Goal: Information Seeking & Learning: Learn about a topic

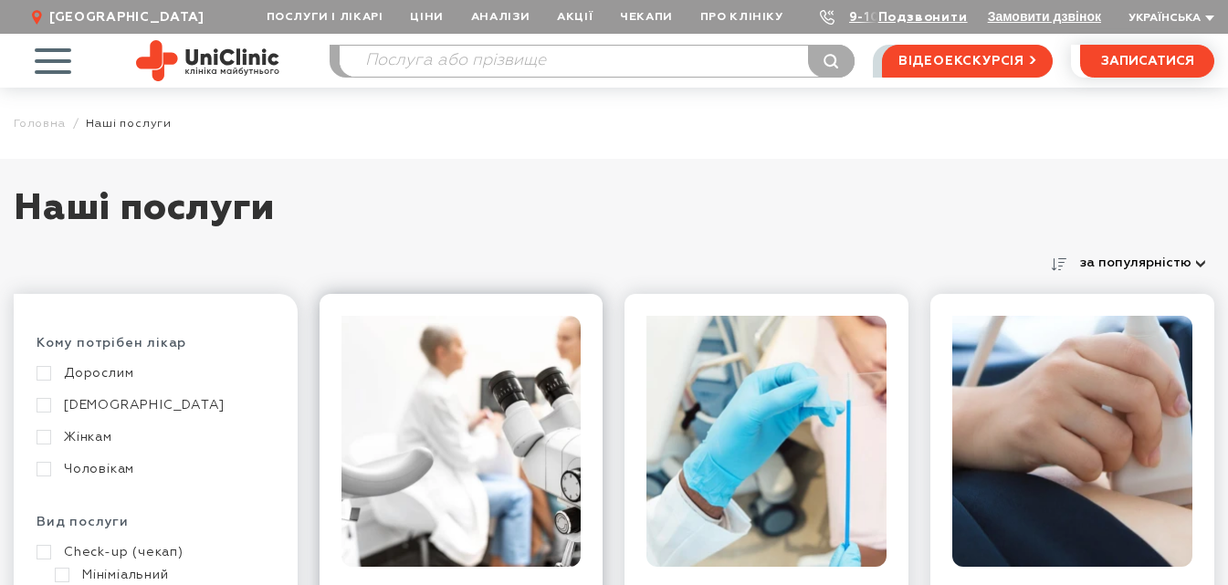
scroll to position [365, 0]
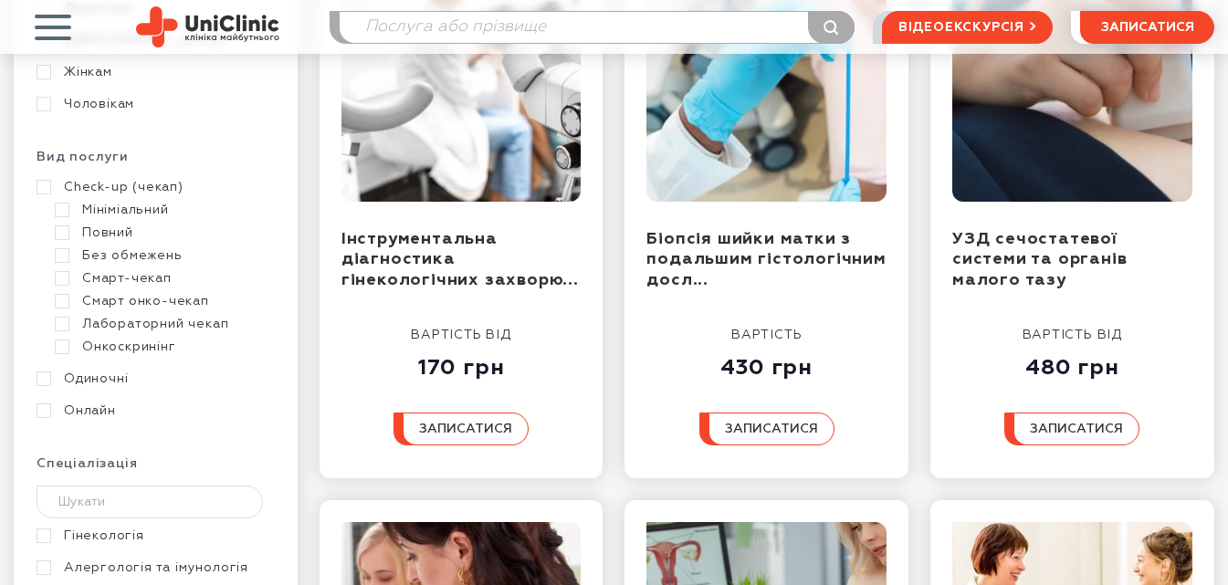
click at [93, 74] on link "Жінкам" at bounding box center [154, 72] width 234 height 16
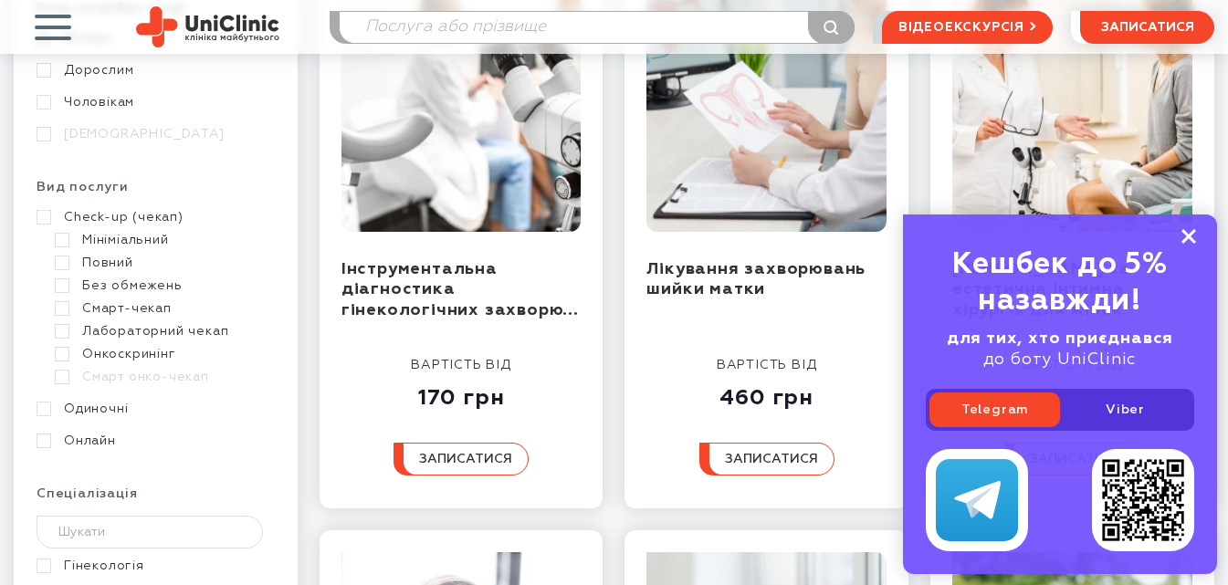
click at [1187, 239] on rect at bounding box center [1189, 236] width 15 height 15
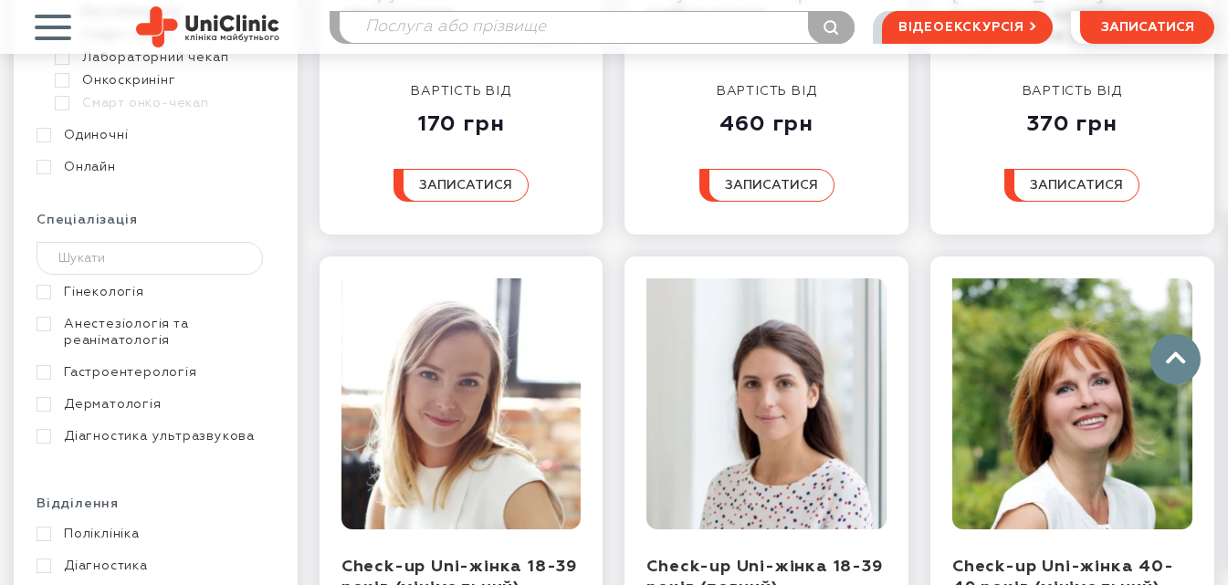
scroll to position [913, 0]
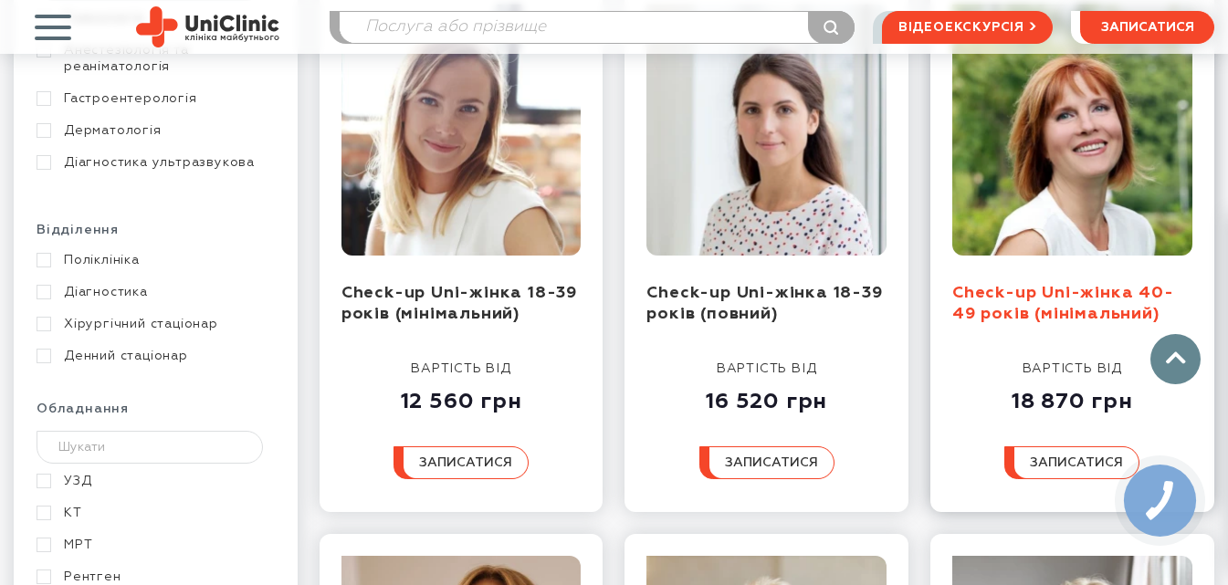
click at [1044, 311] on link "Check-up Uni-жінка 40-49 років (мінімальний)" at bounding box center [1064, 303] width 222 height 37
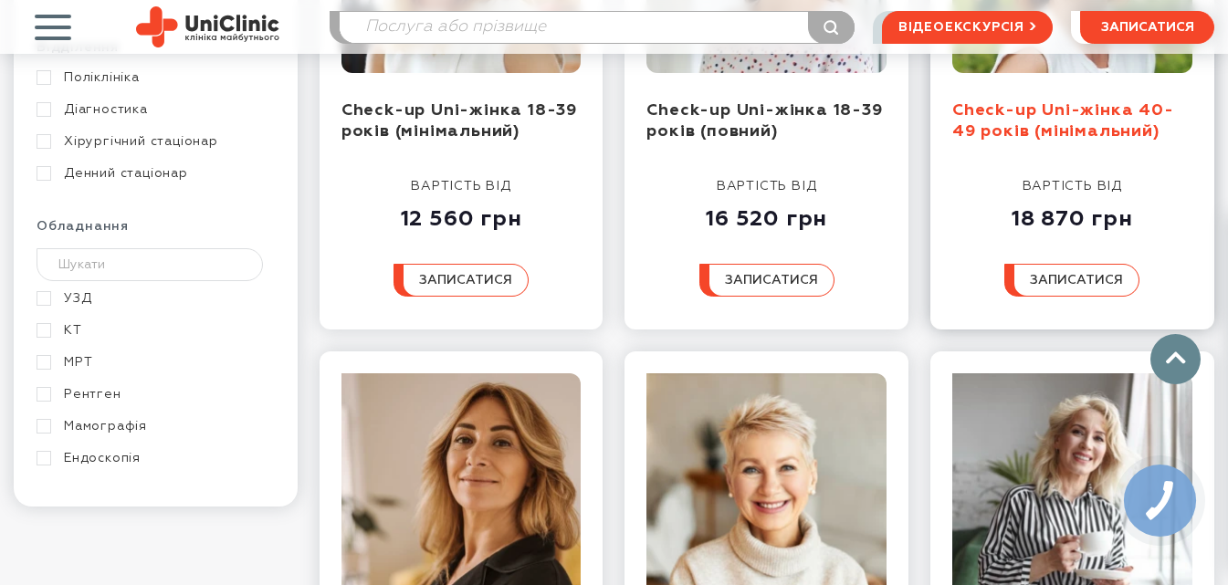
scroll to position [1370, 0]
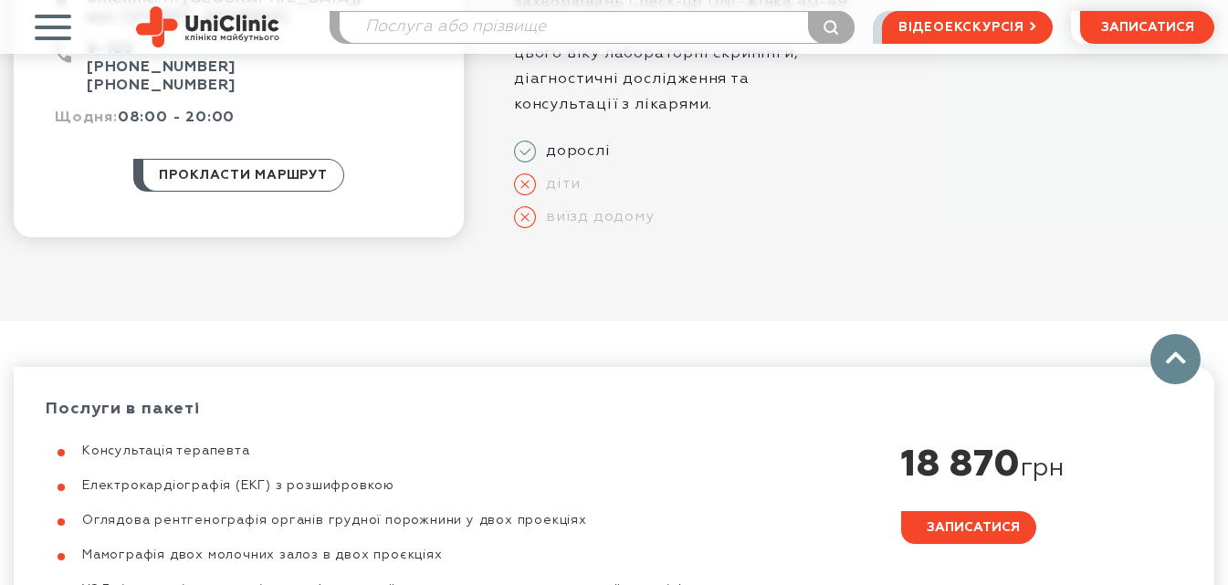
scroll to position [731, 0]
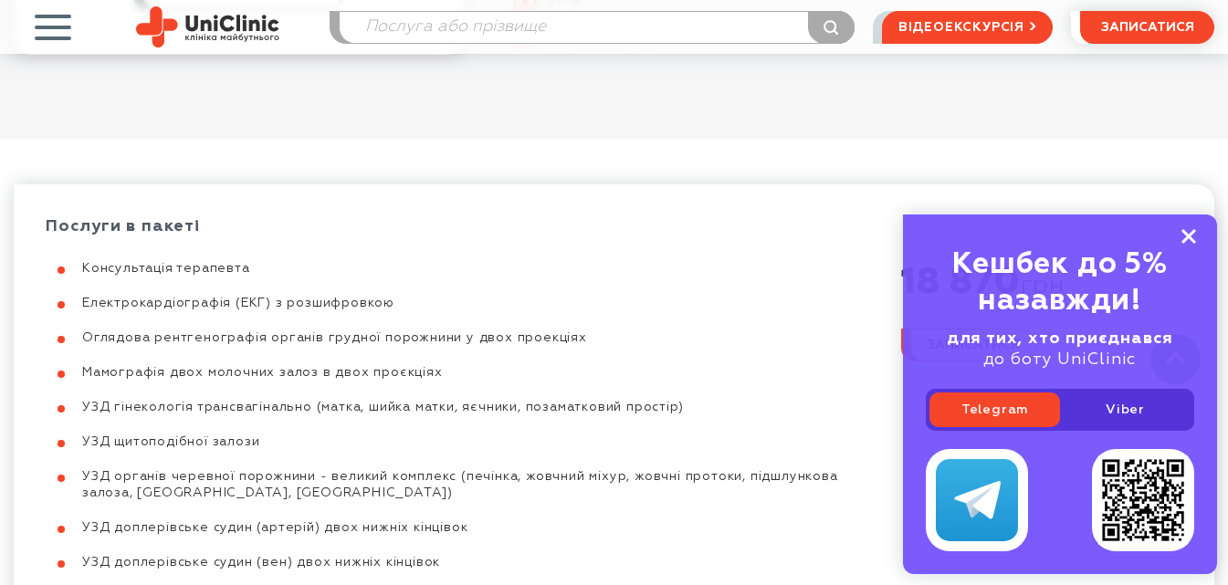
click at [1188, 237] on rect at bounding box center [1189, 236] width 15 height 15
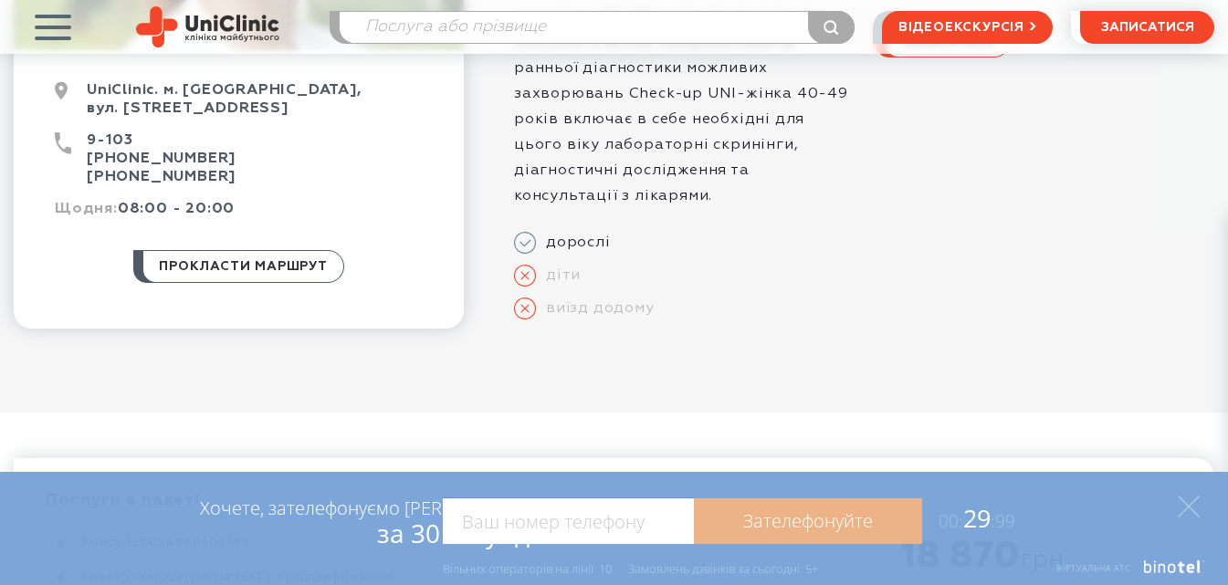
scroll to position [183, 0]
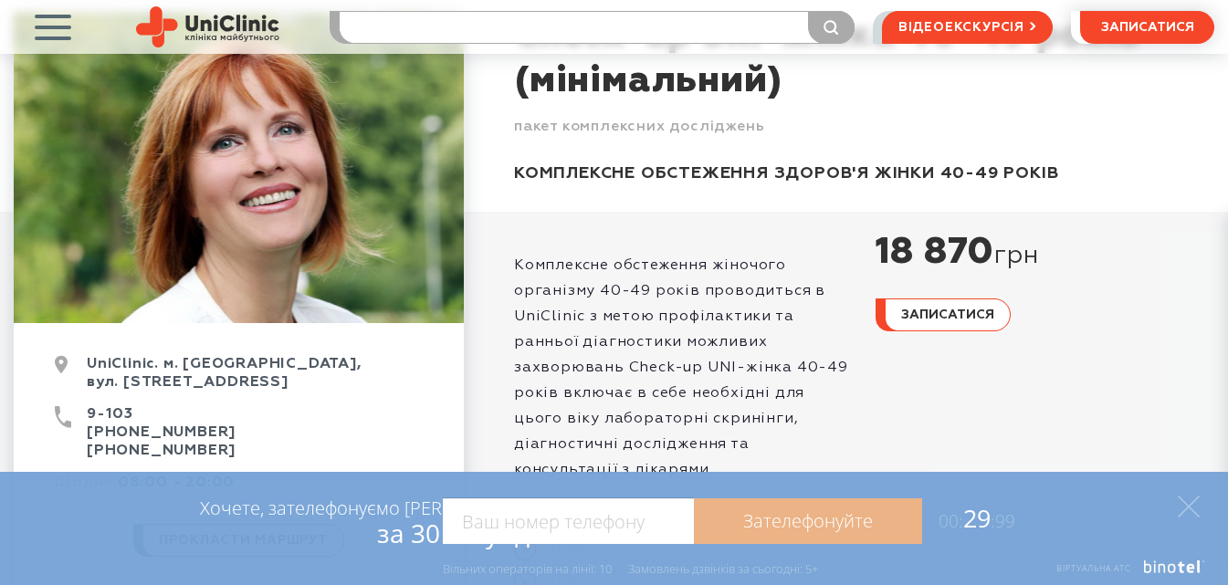
click at [560, 25] on input "search" at bounding box center [597, 27] width 514 height 31
type input "доплер"
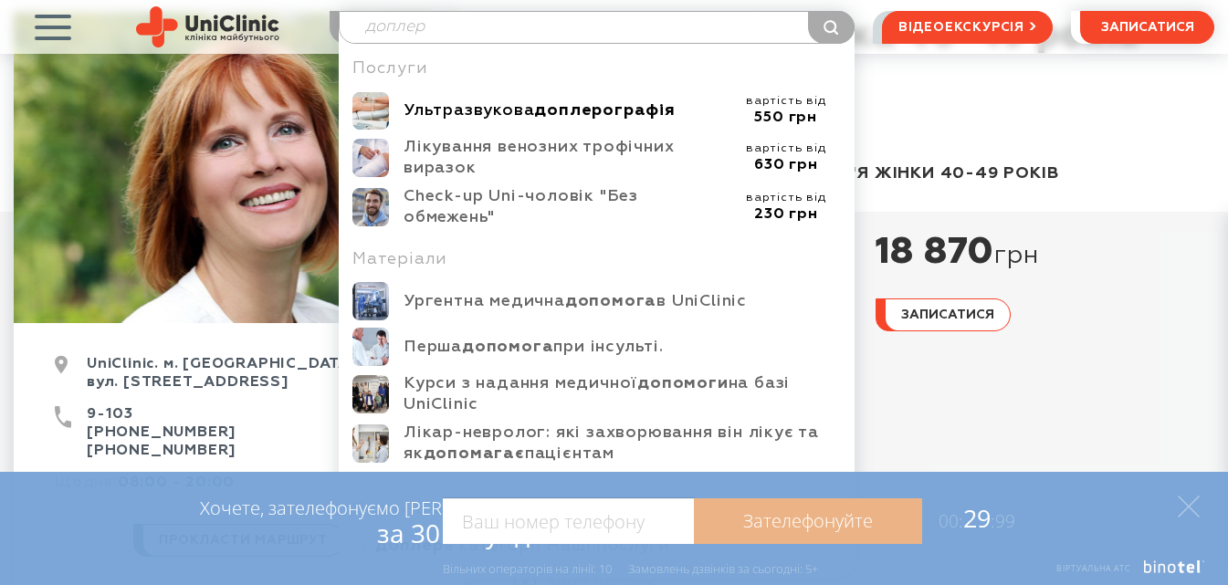
click at [575, 107] on b "доплерографія" at bounding box center [604, 110] width 141 height 16
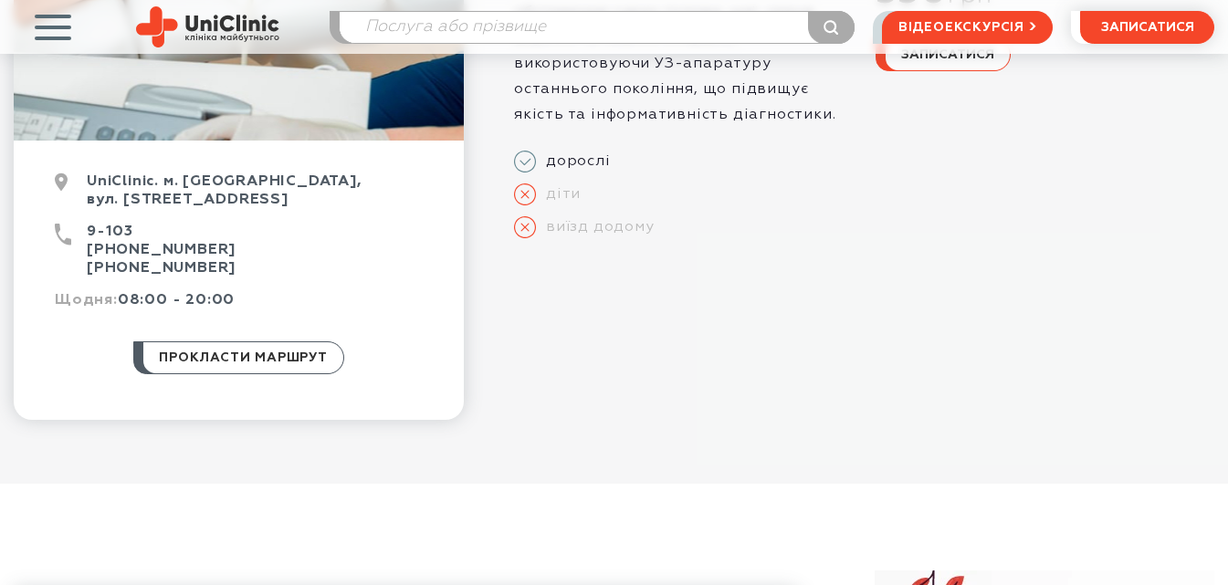
scroll to position [183, 0]
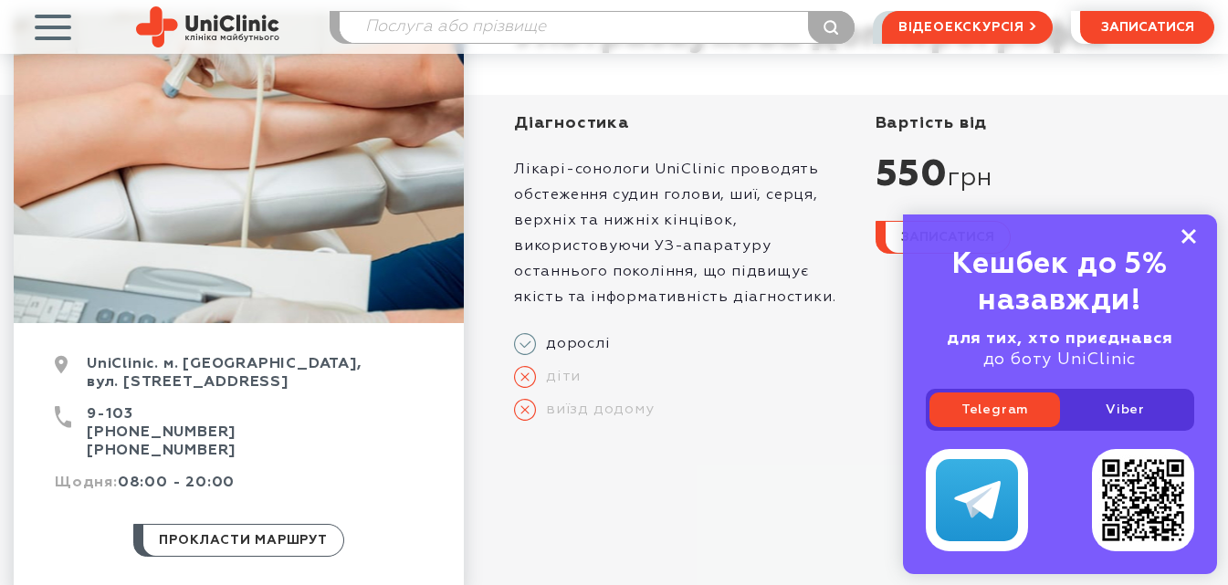
click at [1195, 235] on icon at bounding box center [1189, 237] width 15 height 16
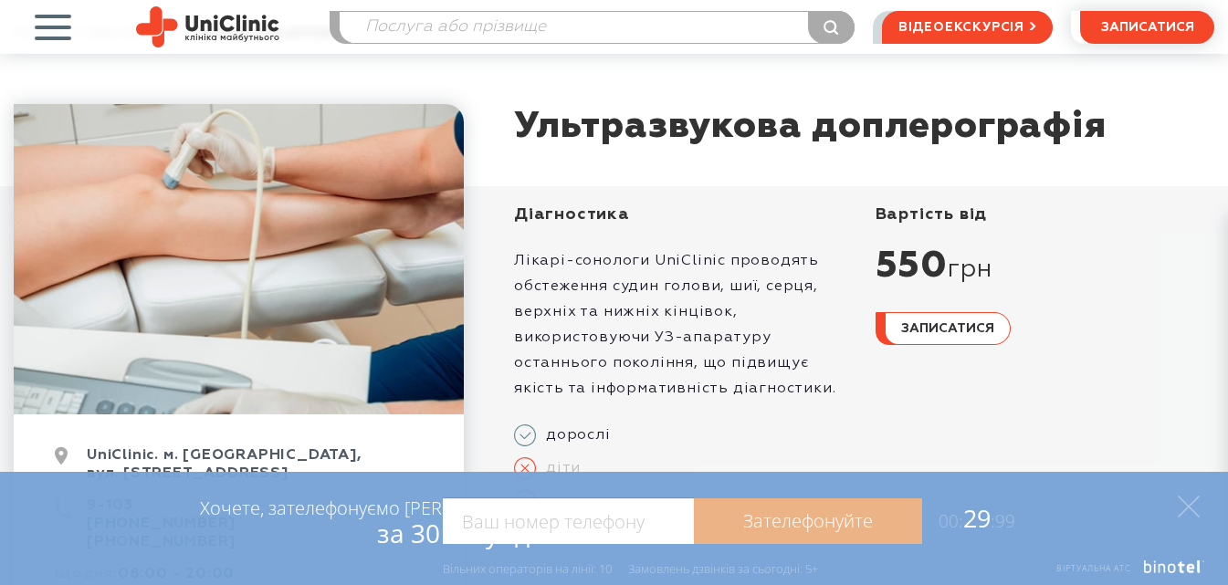
scroll to position [0, 0]
